Goal: Information Seeking & Learning: Learn about a topic

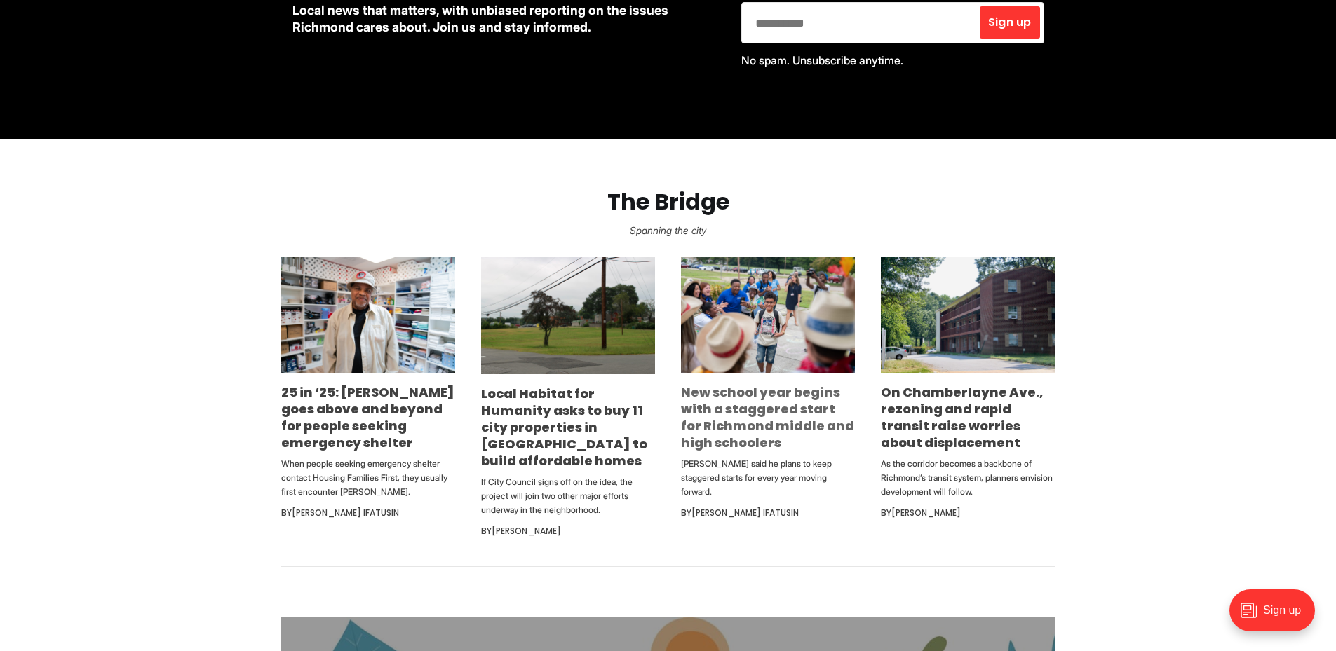
scroll to position [771, 0]
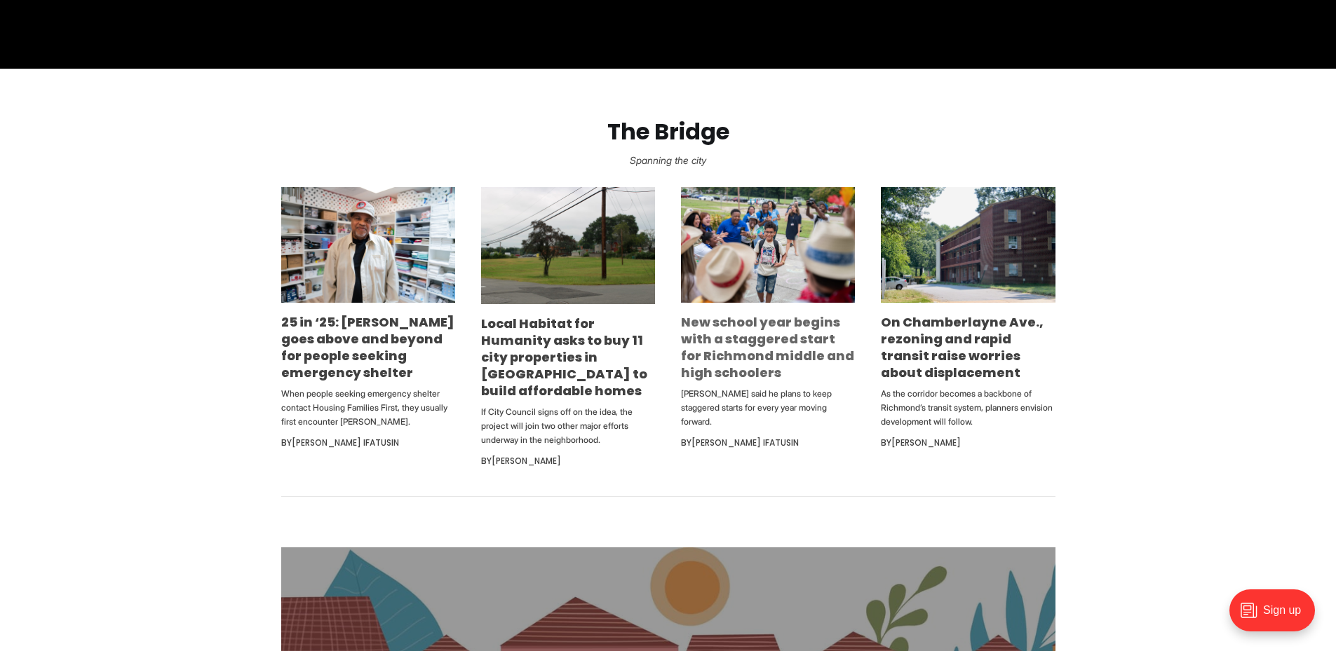
click at [759, 360] on link "New school year begins with a staggered start for Richmond middle and high scho…" at bounding box center [767, 347] width 173 height 68
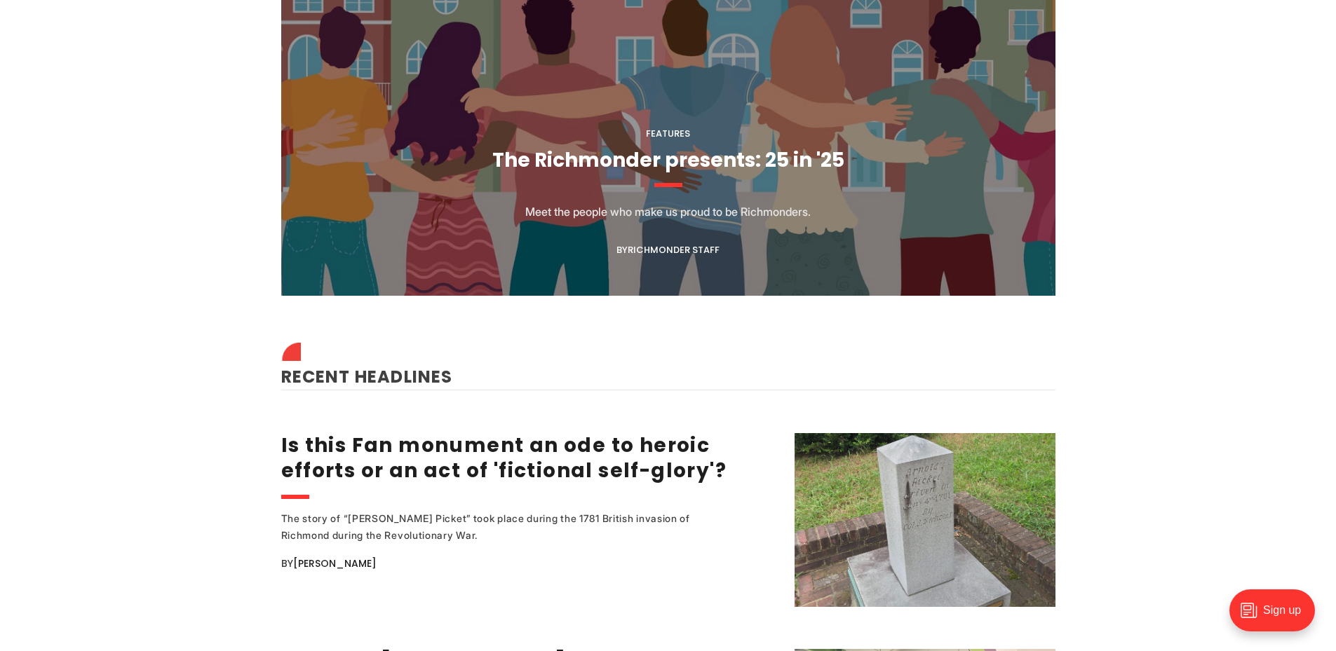
scroll to position [1473, 0]
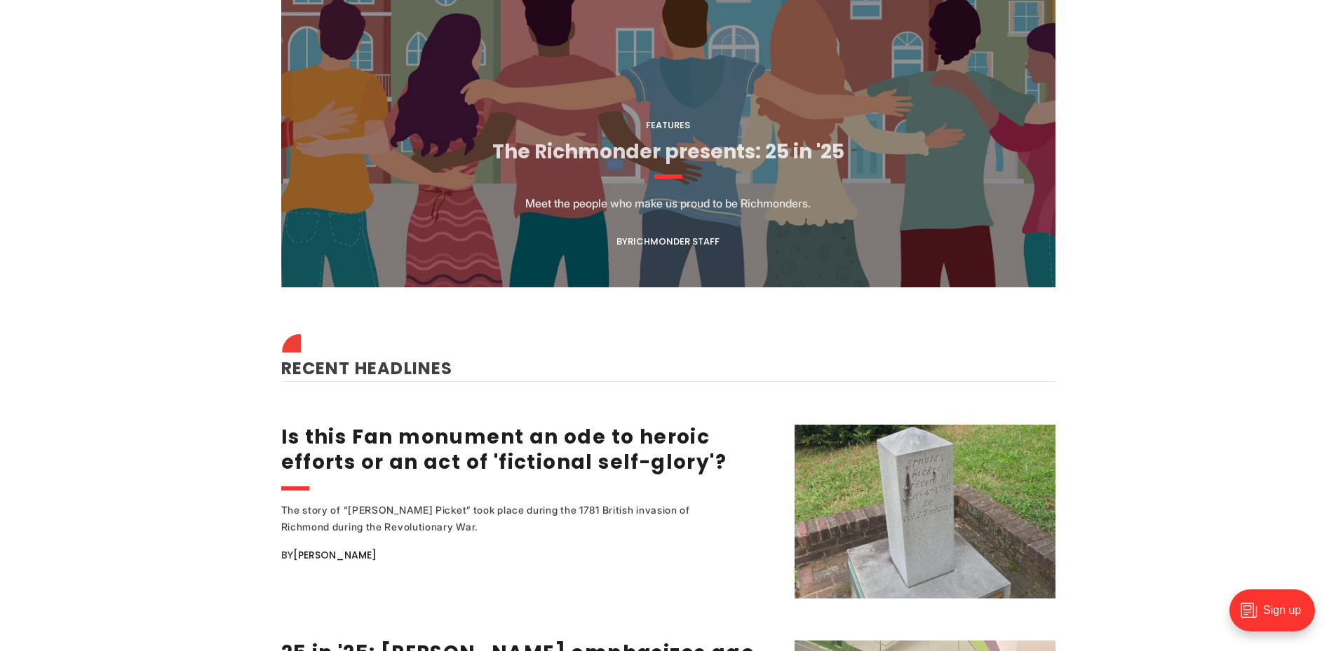
click at [651, 151] on link "The Richmonder presents: 25 in '25" at bounding box center [668, 151] width 352 height 27
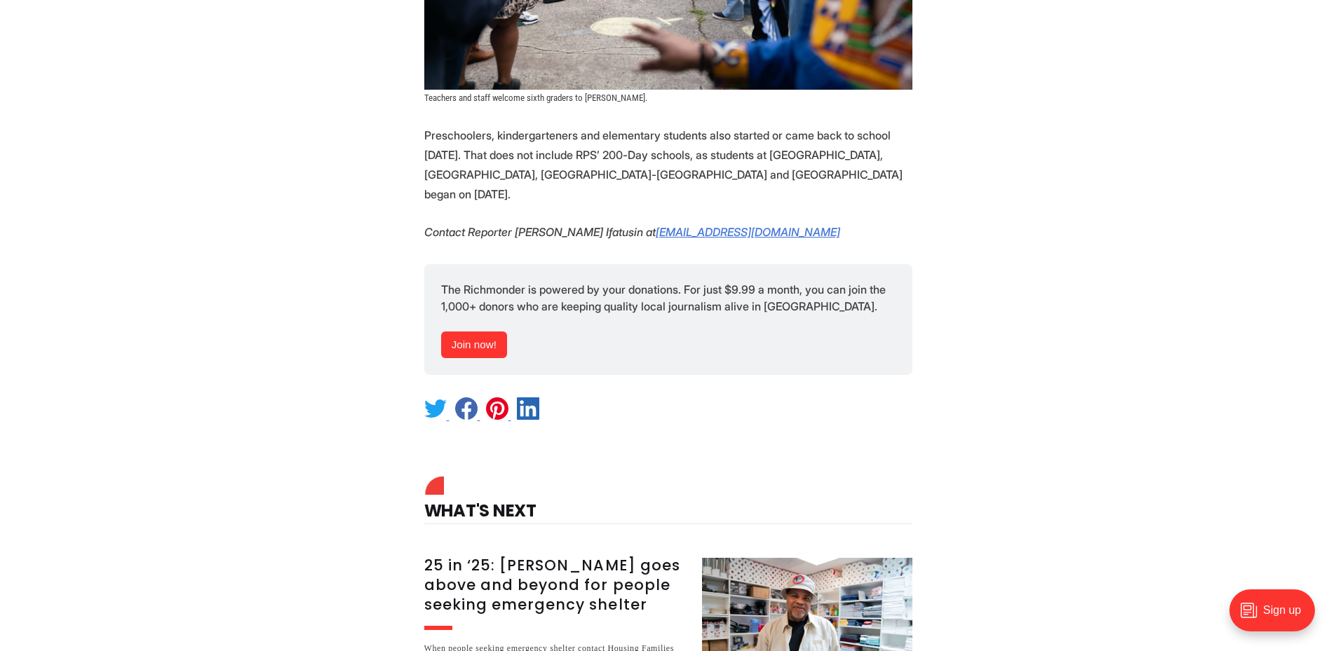
scroll to position [2314, 0]
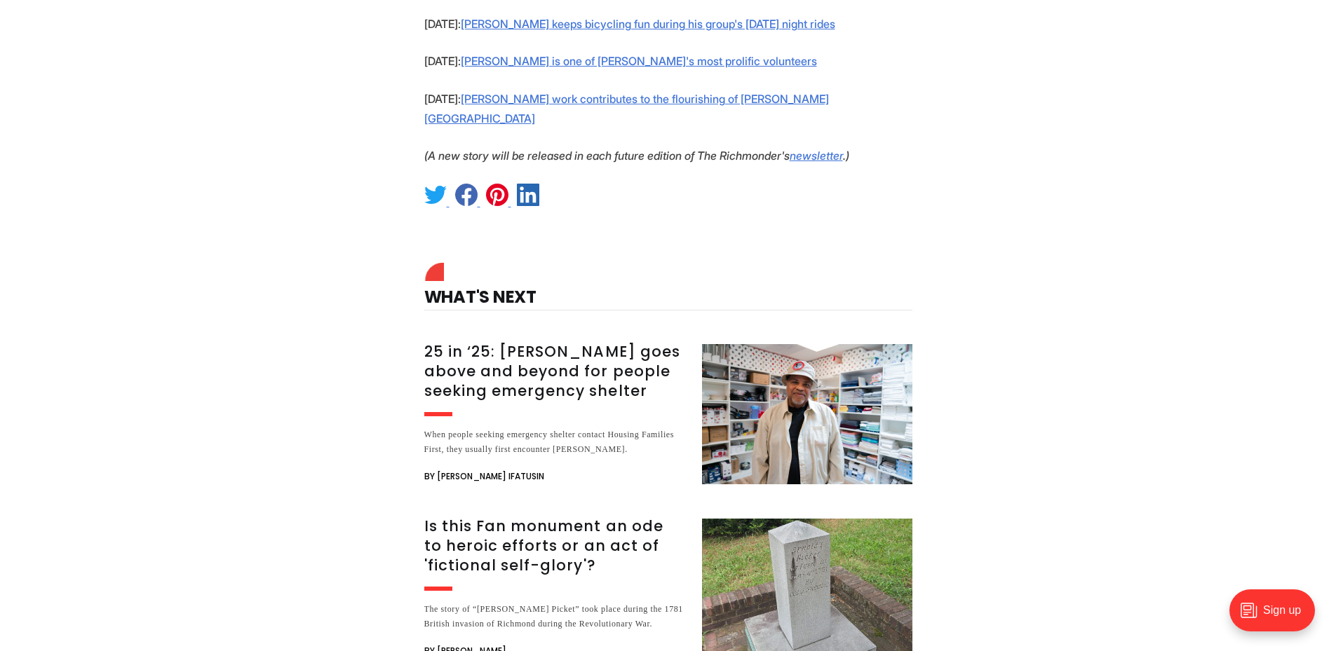
scroll to position [1753, 0]
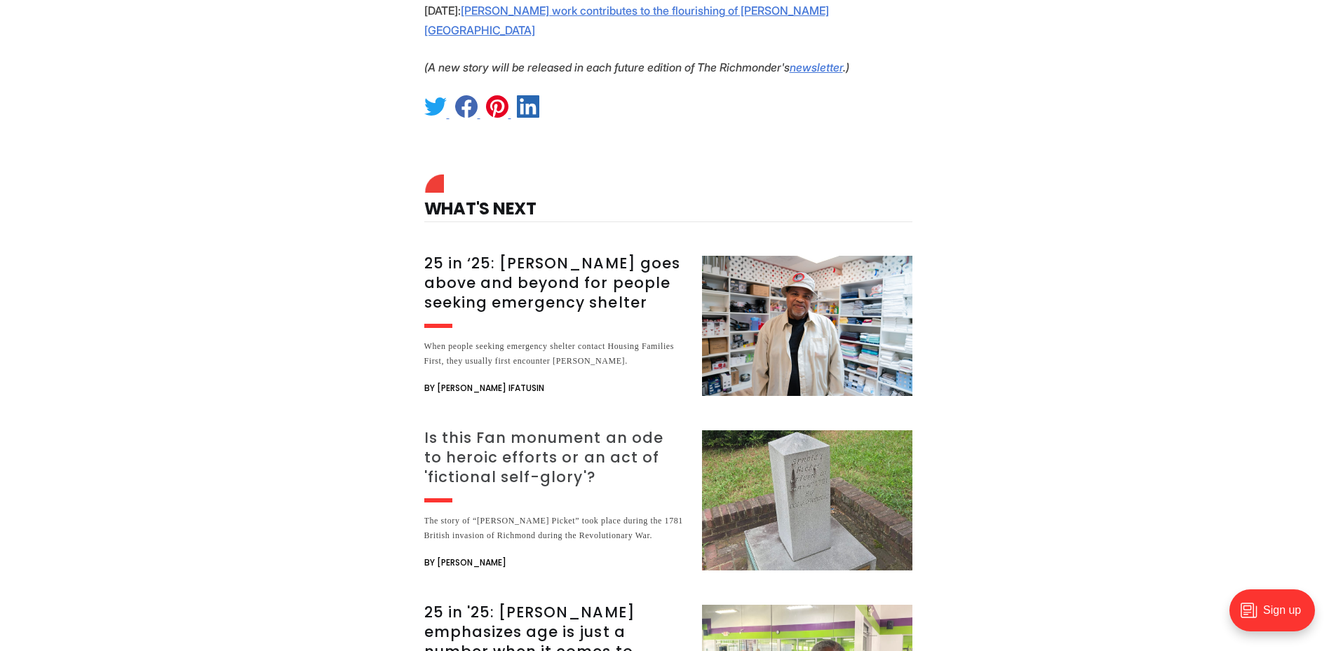
click at [529, 428] on h3 "Is this Fan monument an ode to heroic efforts or an act of 'fictional self-glor…" at bounding box center [554, 457] width 261 height 59
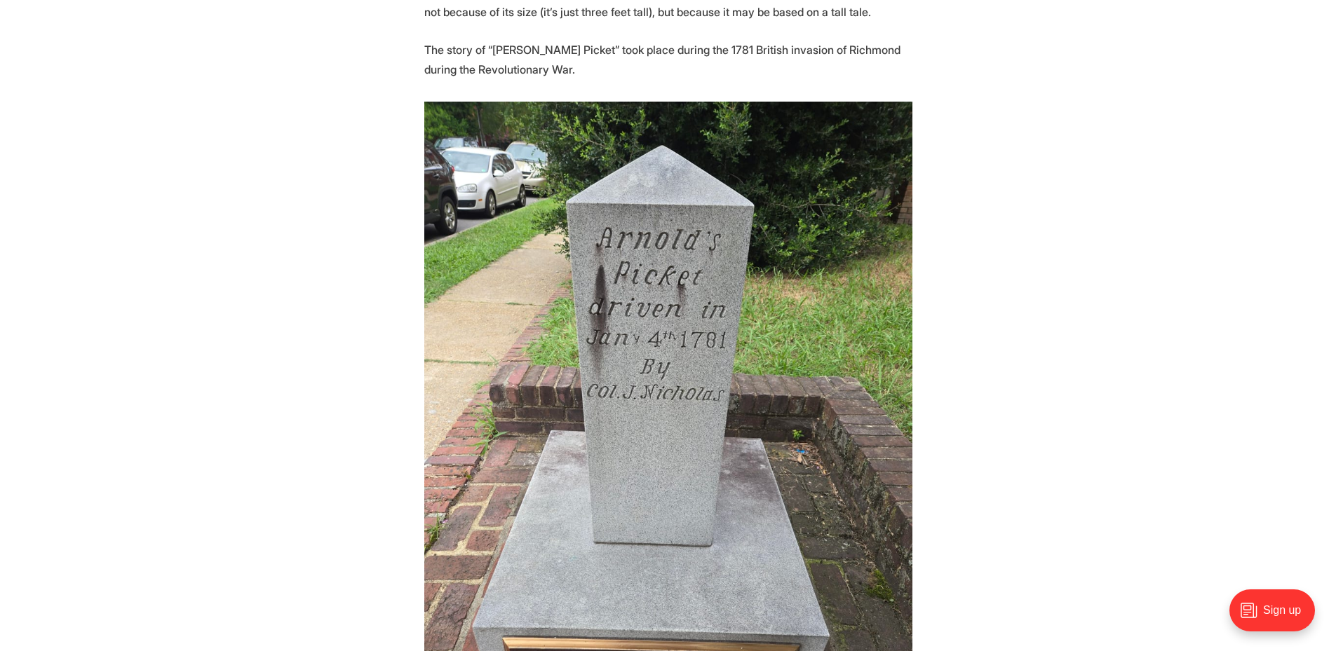
scroll to position [631, 0]
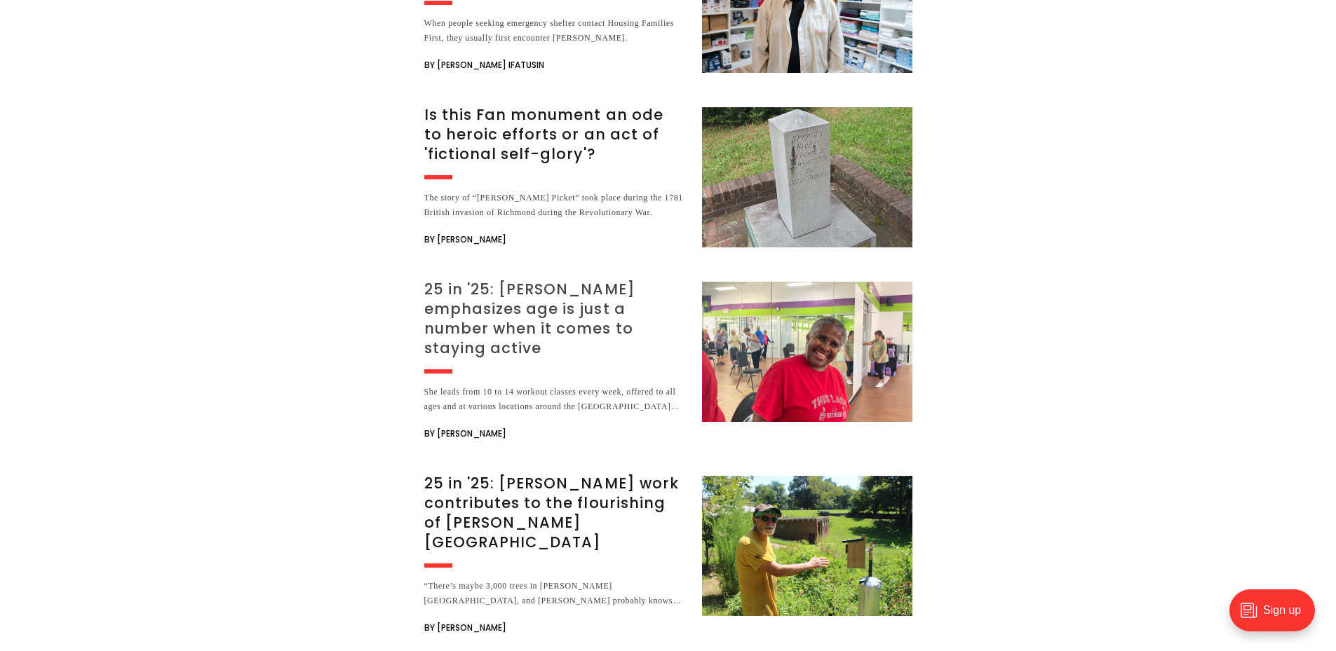
scroll to position [2074, 0]
